Goal: Information Seeking & Learning: Learn about a topic

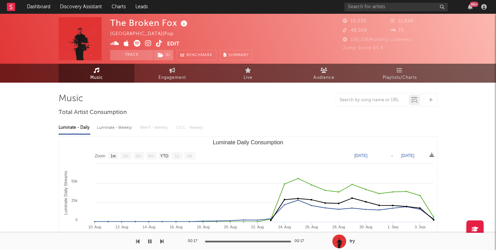
select select "1w"
click at [33, 0] on link "Dashboard" at bounding box center [38, 7] width 33 height 14
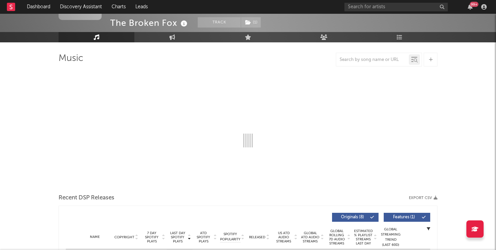
select select "1w"
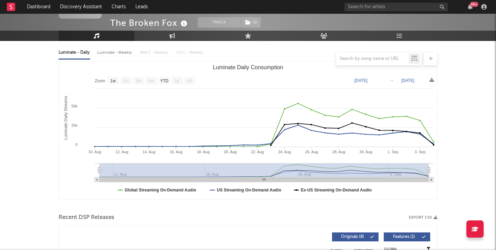
scroll to position [75, 0]
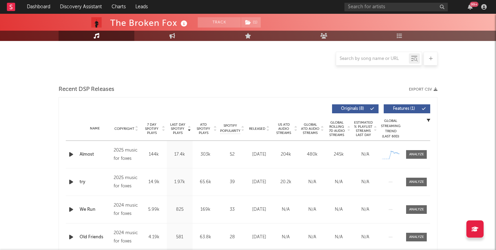
scroll to position [147, 0]
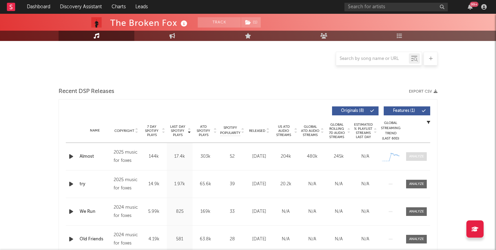
click at [416, 154] on div at bounding box center [416, 156] width 15 height 5
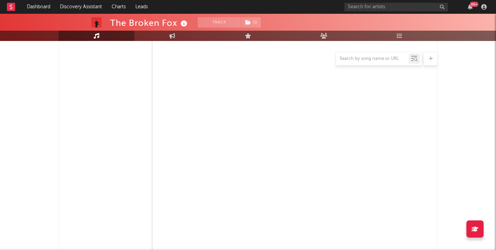
select select "1w"
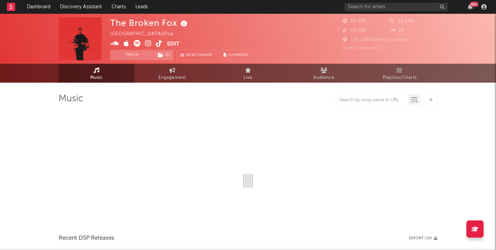
scroll to position [1, 0]
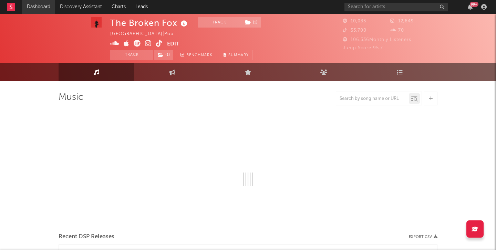
click at [35, 10] on link "Dashboard" at bounding box center [38, 7] width 33 height 14
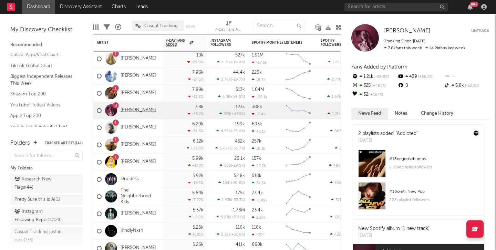
click at [137, 108] on link "[PERSON_NAME]" at bounding box center [137, 110] width 35 height 6
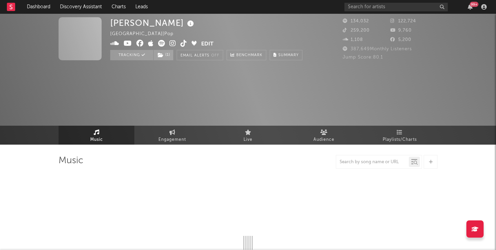
select select "6m"
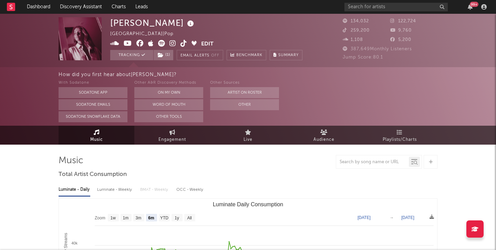
click at [8, 9] on rect at bounding box center [11, 7] width 8 height 8
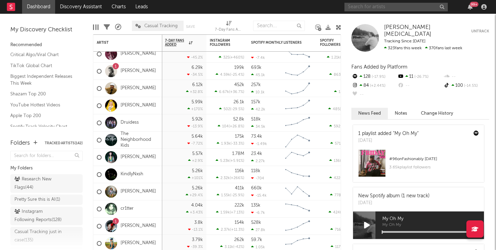
click at [387, 8] on input "text" at bounding box center [395, 7] width 103 height 9
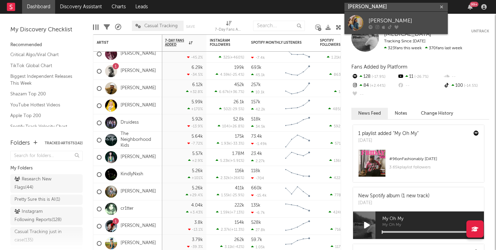
type input "emma anderse"
click at [382, 23] on div "Emma Andersen" at bounding box center [406, 21] width 76 height 8
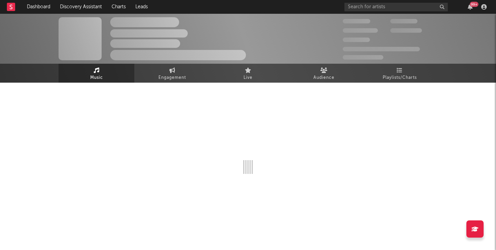
select select "6m"
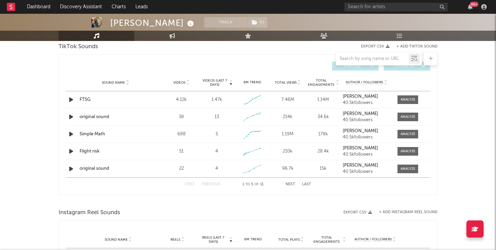
scroll to position [490, 0]
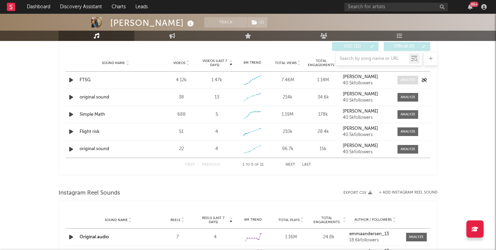
click at [408, 81] on div at bounding box center [407, 79] width 15 height 5
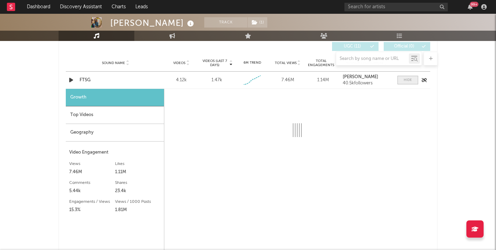
select select "1w"
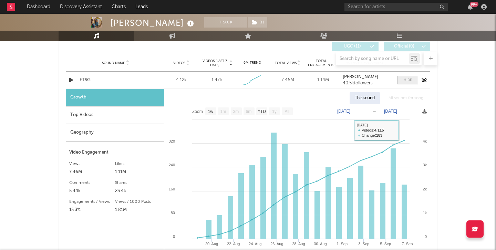
click at [405, 76] on span at bounding box center [407, 80] width 21 height 9
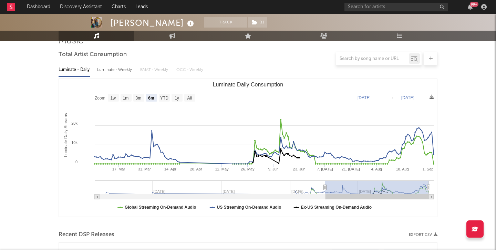
scroll to position [0, 0]
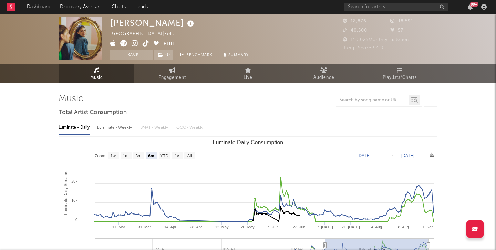
click at [146, 44] on icon at bounding box center [146, 43] width 7 height 7
